Goal: Task Accomplishment & Management: Use online tool/utility

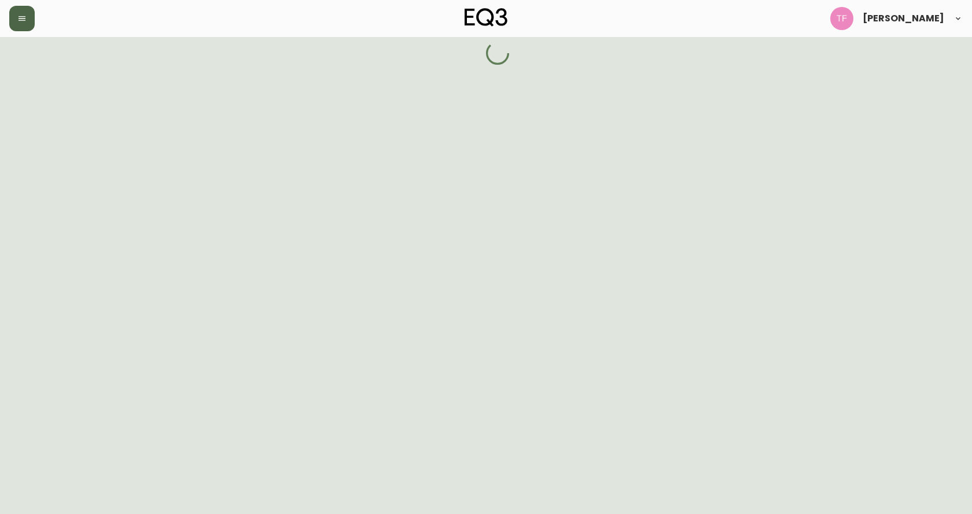
click at [24, 14] on icon "button" at bounding box center [21, 18] width 9 height 9
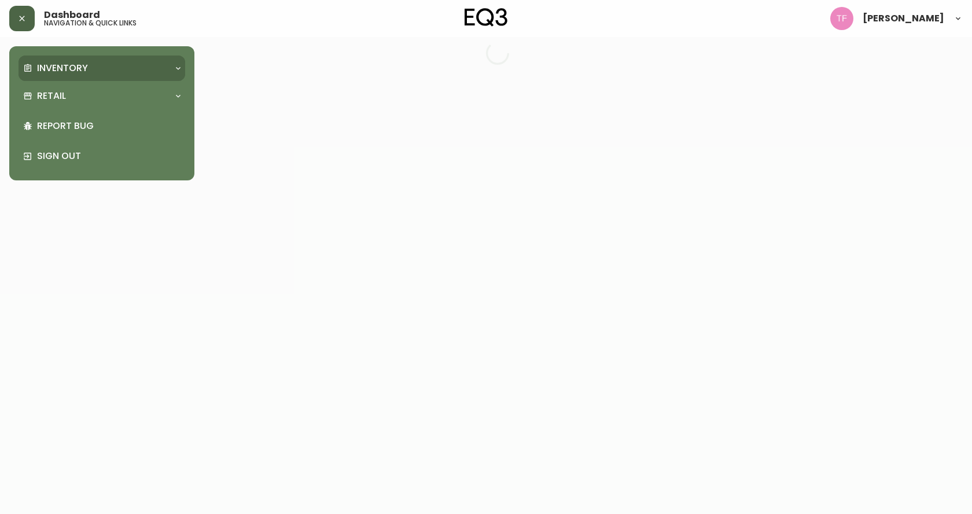
click at [84, 71] on p "Inventory" at bounding box center [62, 68] width 51 height 13
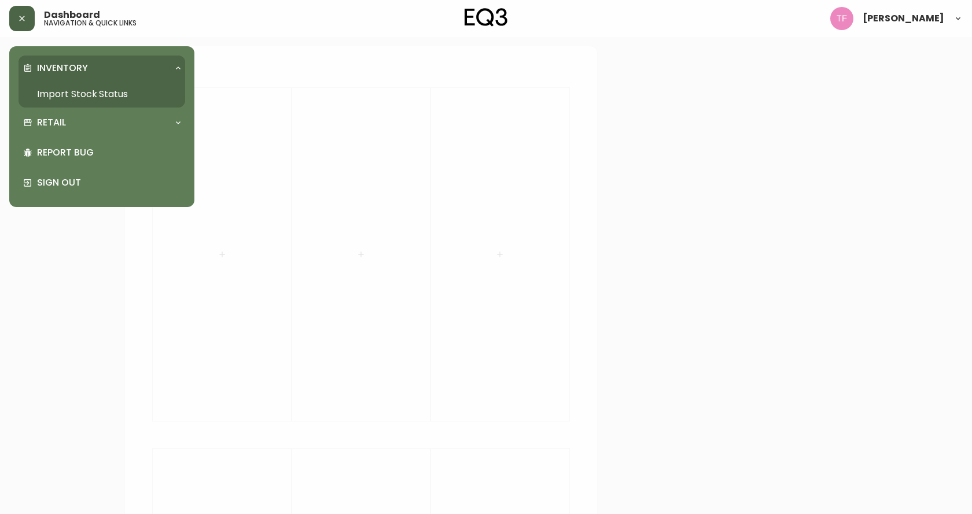
click at [77, 86] on link "Import Stock Status" at bounding box center [102, 94] width 167 height 27
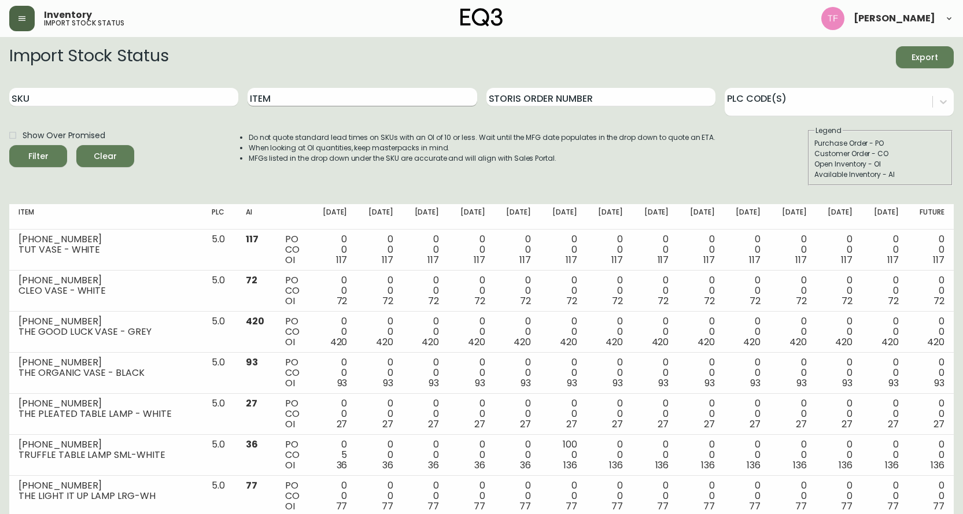
click at [308, 101] on input "Item" at bounding box center [362, 97] width 229 height 19
type input "novah"
click at [9, 145] on button "Filter" at bounding box center [38, 156] width 58 height 22
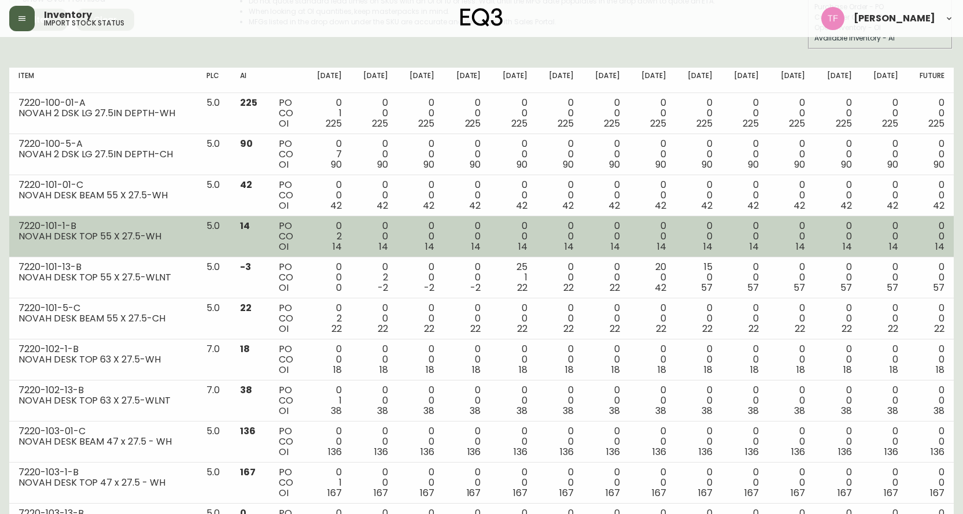
scroll to position [116, 0]
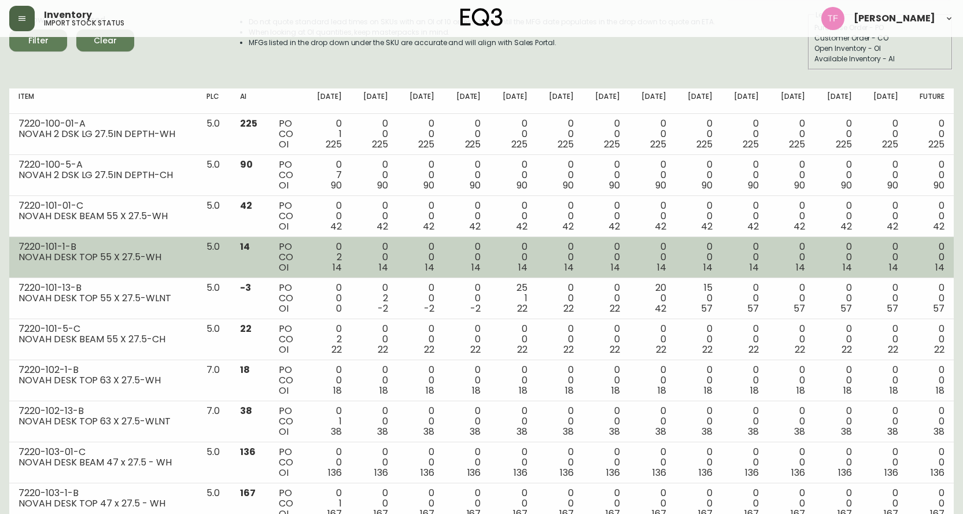
click at [342, 263] on span "14" at bounding box center [337, 267] width 9 height 13
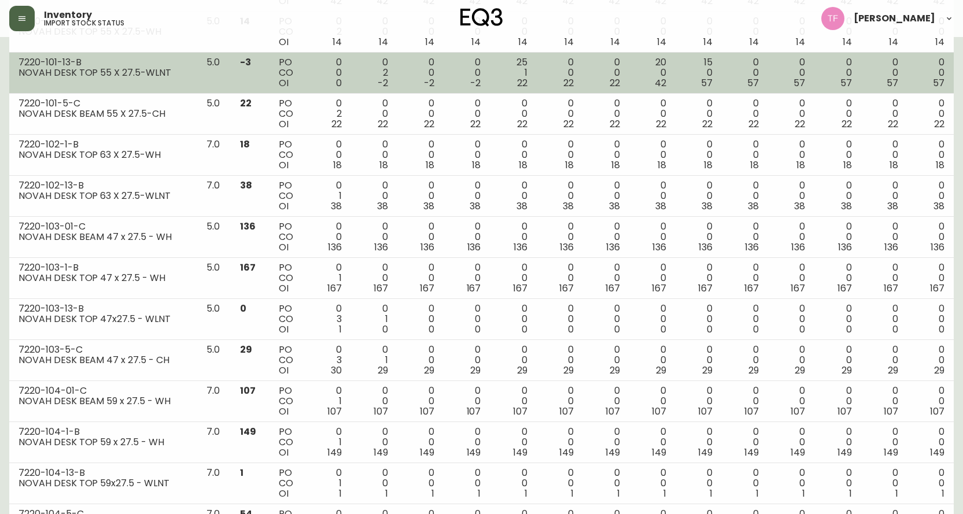
scroll to position [405, 0]
